Goal: Transaction & Acquisition: Book appointment/travel/reservation

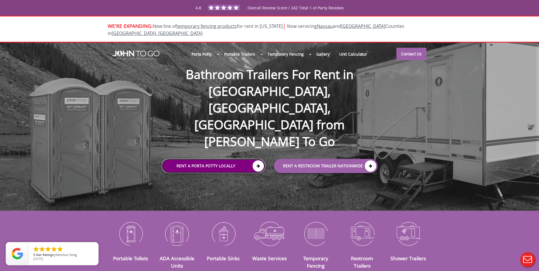
click at [203, 159] on link "Rent a Porta Potty Locally" at bounding box center [214, 166] width 104 height 14
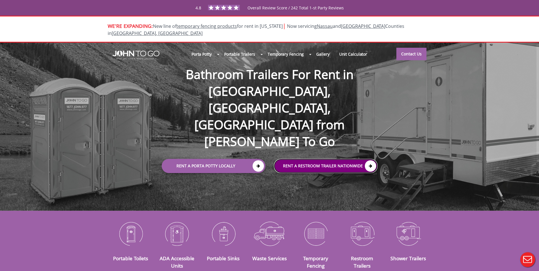
click at [310, 159] on link "rent a RESTROOM TRAILER Nationwide" at bounding box center [326, 166] width 104 height 14
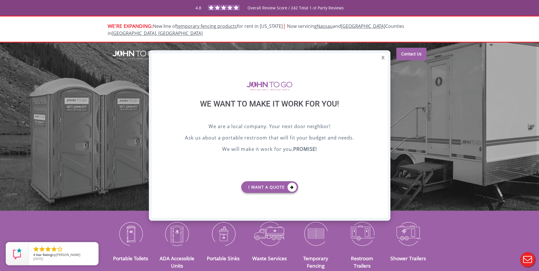
drag, startPoint x: 382, startPoint y: 60, endPoint x: 407, endPoint y: 37, distance: 34.5
click at [382, 59] on div "X" at bounding box center [383, 58] width 9 height 10
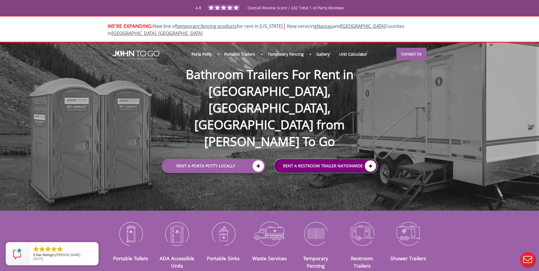
click at [299, 159] on link "rent a RESTROOM TRAILER Nationwide" at bounding box center [326, 166] width 104 height 14
